Goal: Use online tool/utility: Utilize a website feature to perform a specific function

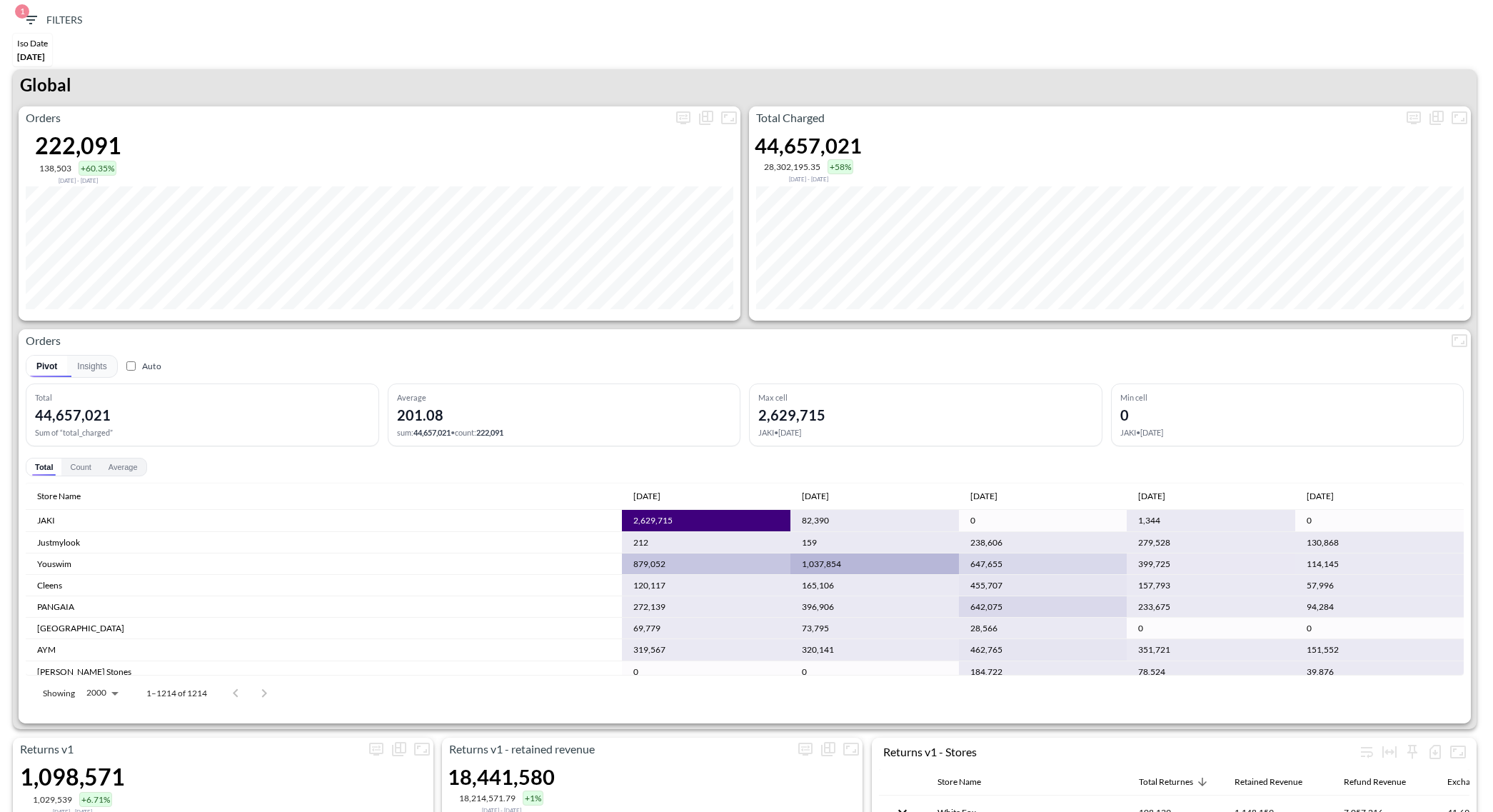
scroll to position [214, 0]
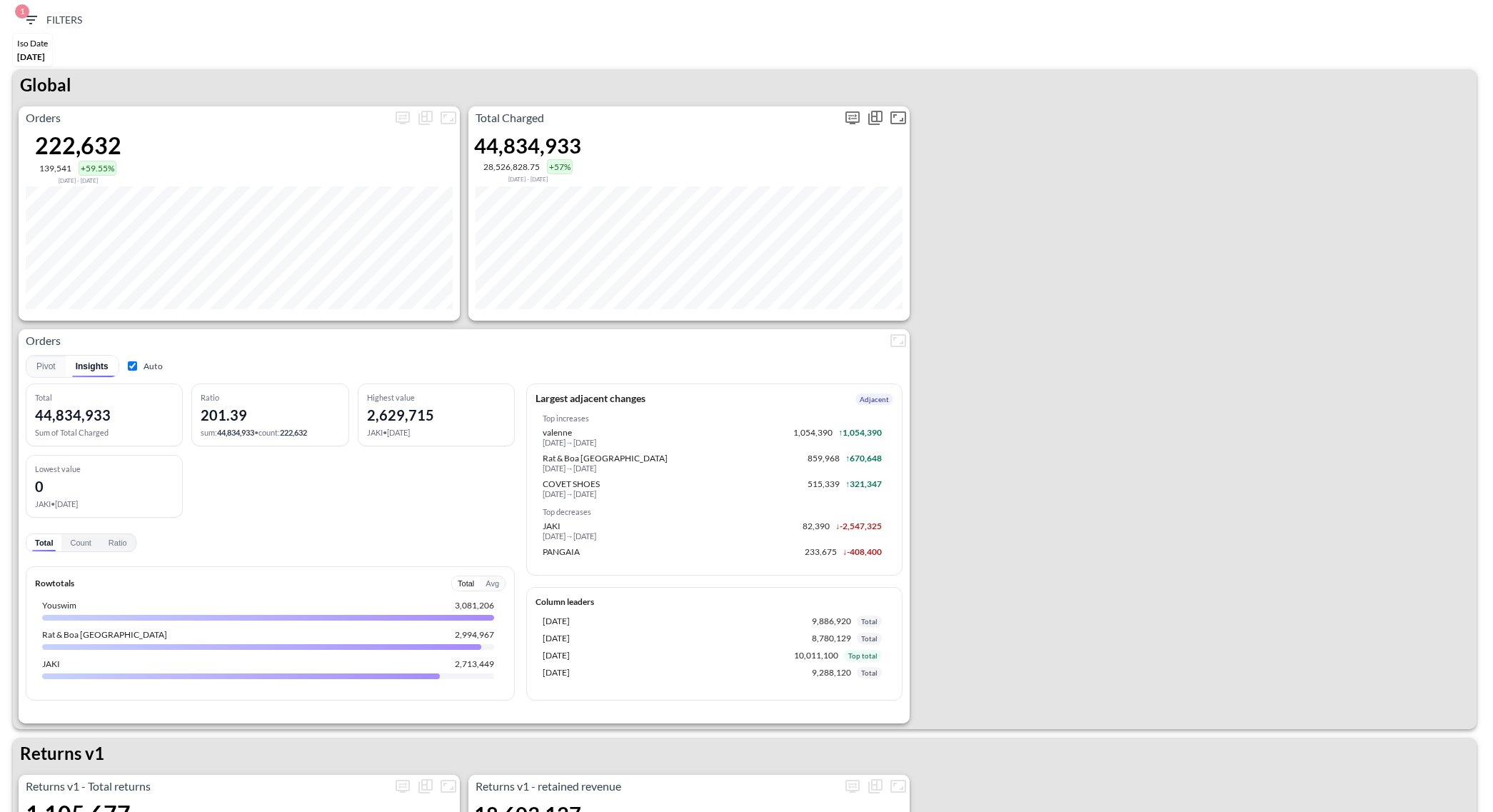
click at [854, 116] on icon "more" at bounding box center [852, 118] width 17 height 17
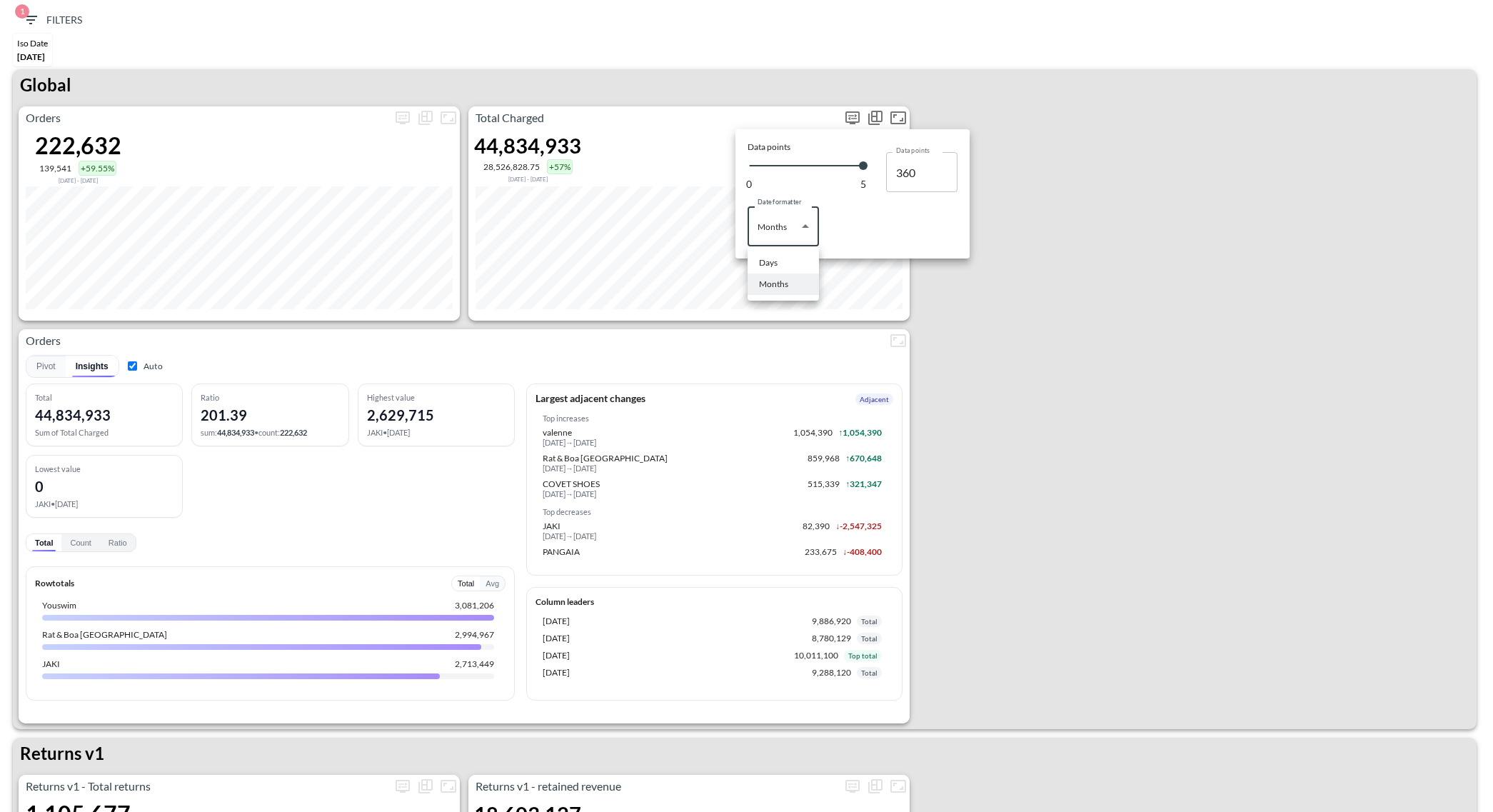
click at [782, 226] on body "BI.P.EYE, Interactive Analytics Dashboards 1 Filters Iso Date May 01, 2025 Glob…" at bounding box center [746, 406] width 1493 height 812
click at [776, 261] on div "Days" at bounding box center [768, 263] width 18 height 13
click at [1023, 196] on div at bounding box center [746, 406] width 1493 height 812
type input "Days"
click at [766, 102] on div at bounding box center [746, 406] width 1493 height 812
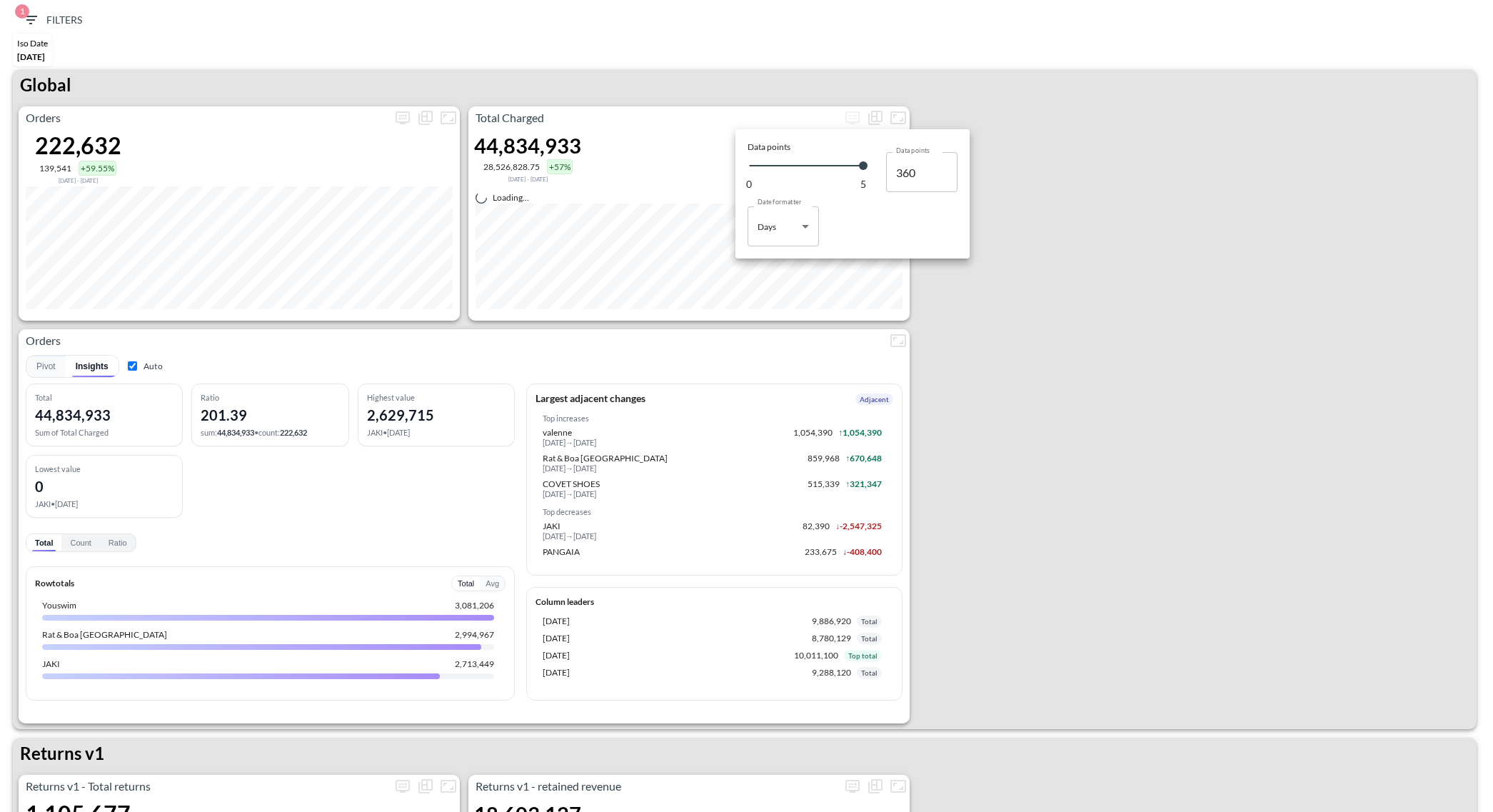
click at [698, 131] on div at bounding box center [746, 406] width 1493 height 812
click at [750, 98] on div at bounding box center [746, 406] width 1493 height 812
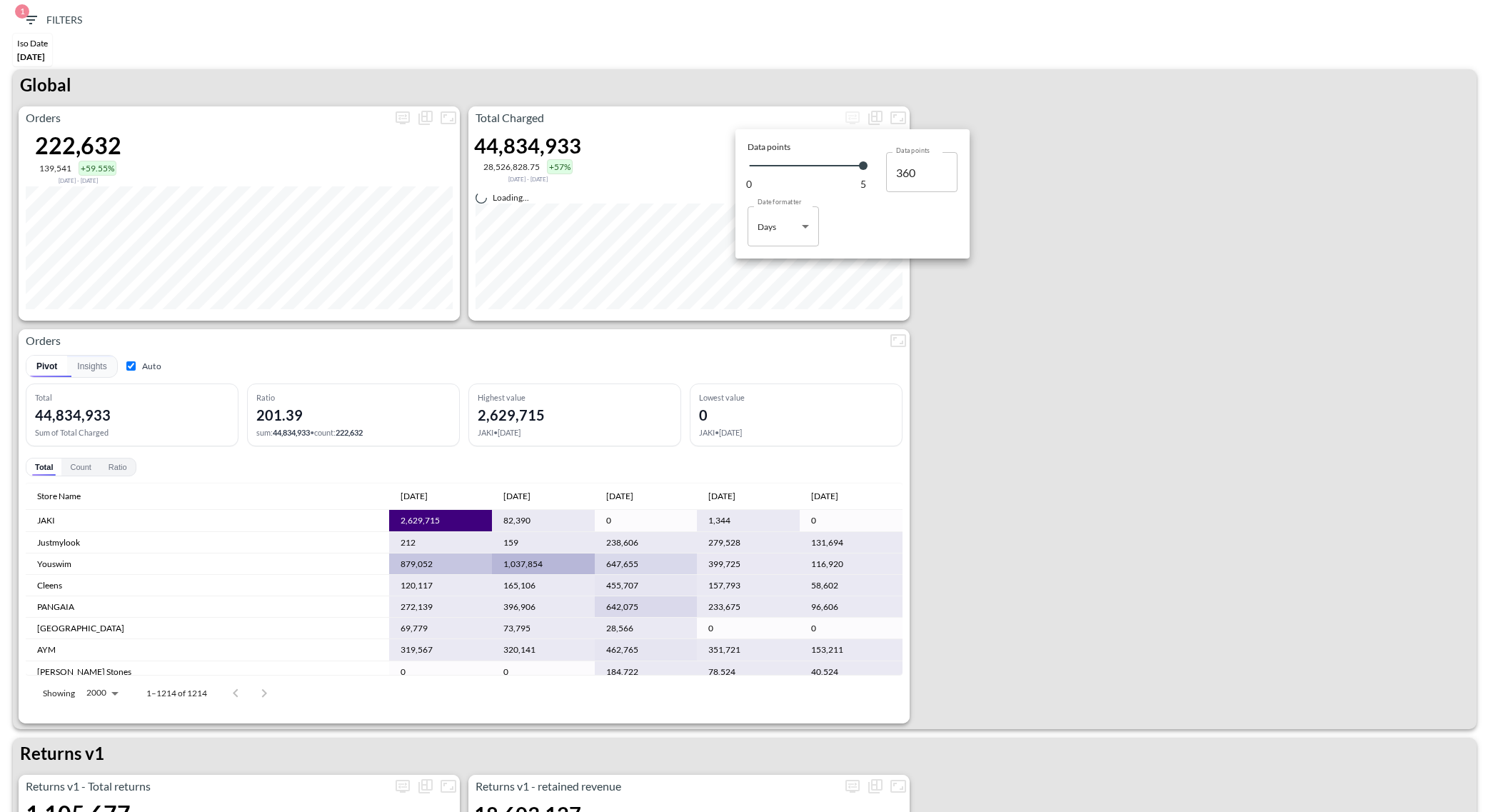
type input "141"
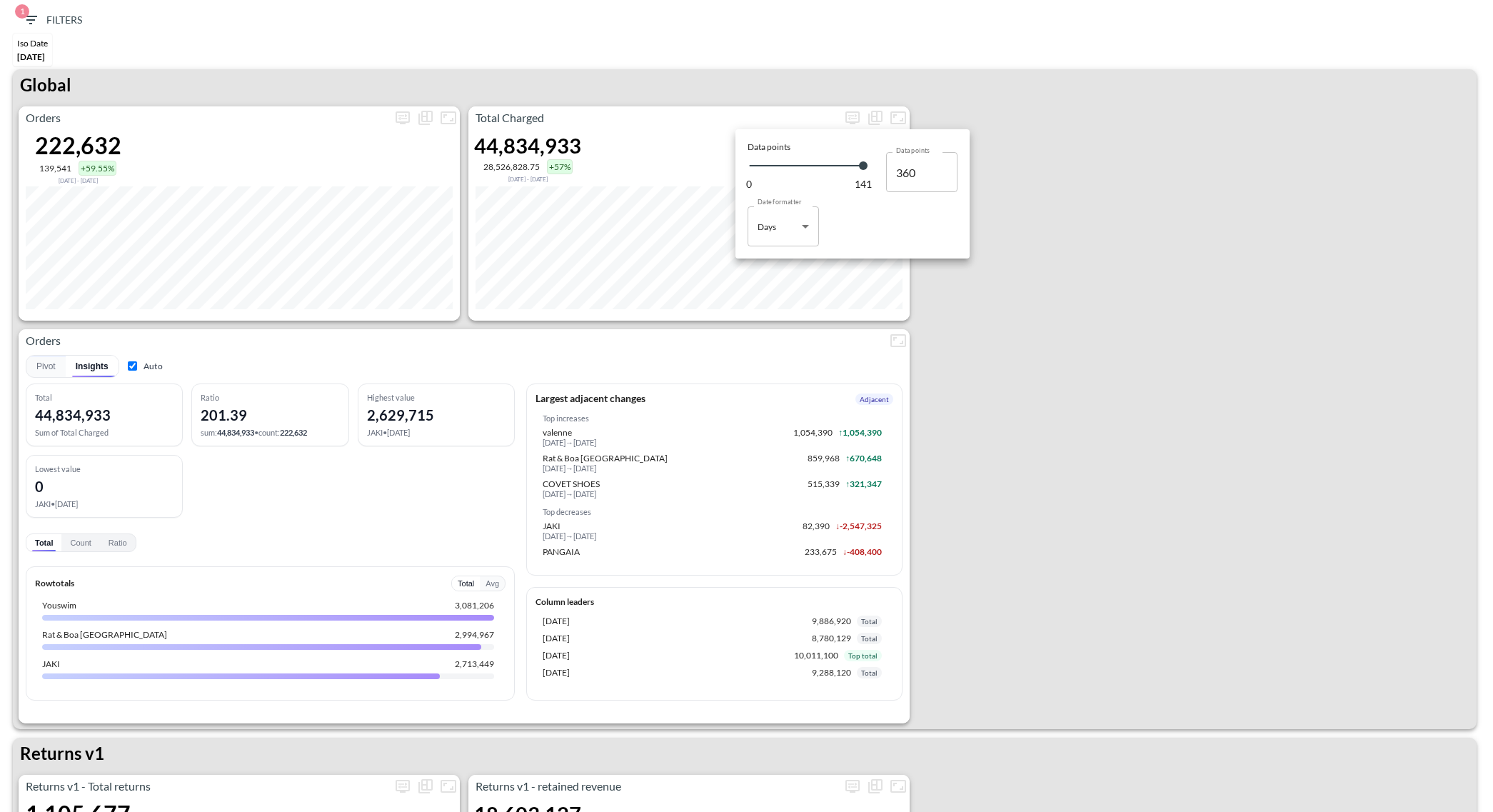
click at [985, 481] on div at bounding box center [746, 406] width 1493 height 812
click at [850, 113] on icon "more" at bounding box center [852, 118] width 17 height 17
click at [762, 227] on body "BI.P.EYE, Interactive Analytics Dashboards 1 Filters Iso Date May 01, 2025 Glob…" at bounding box center [746, 406] width 1493 height 812
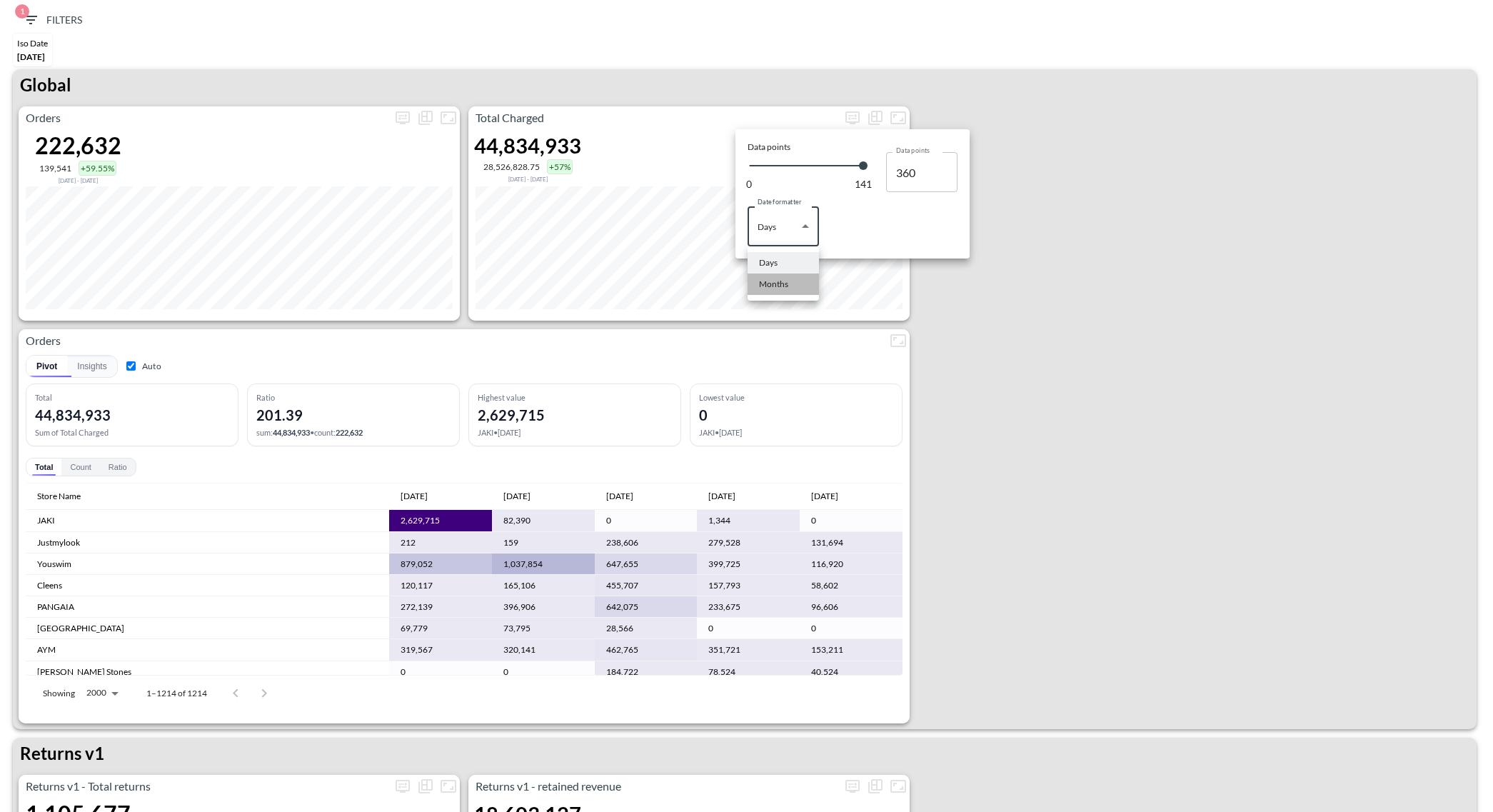
click at [777, 285] on div "Months" at bounding box center [774, 284] width 29 height 13
type input "Months"
click at [992, 130] on div at bounding box center [746, 406] width 1493 height 812
